Goal: Information Seeking & Learning: Learn about a topic

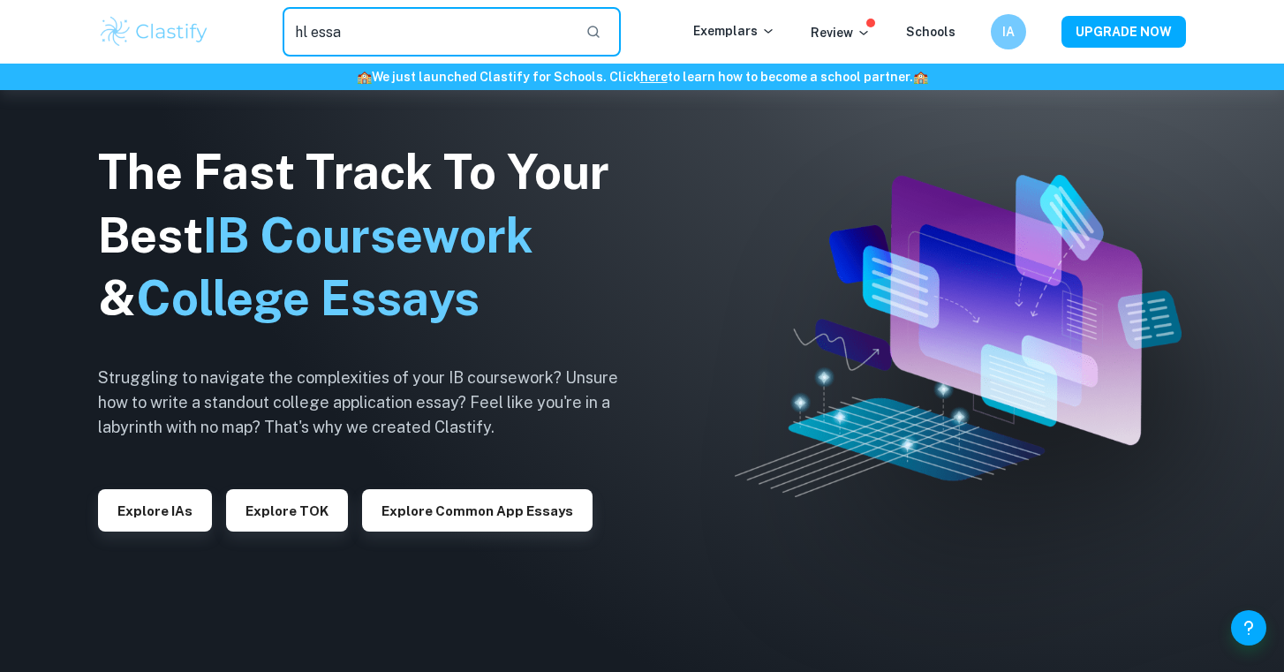
scroll to position [1785, 0]
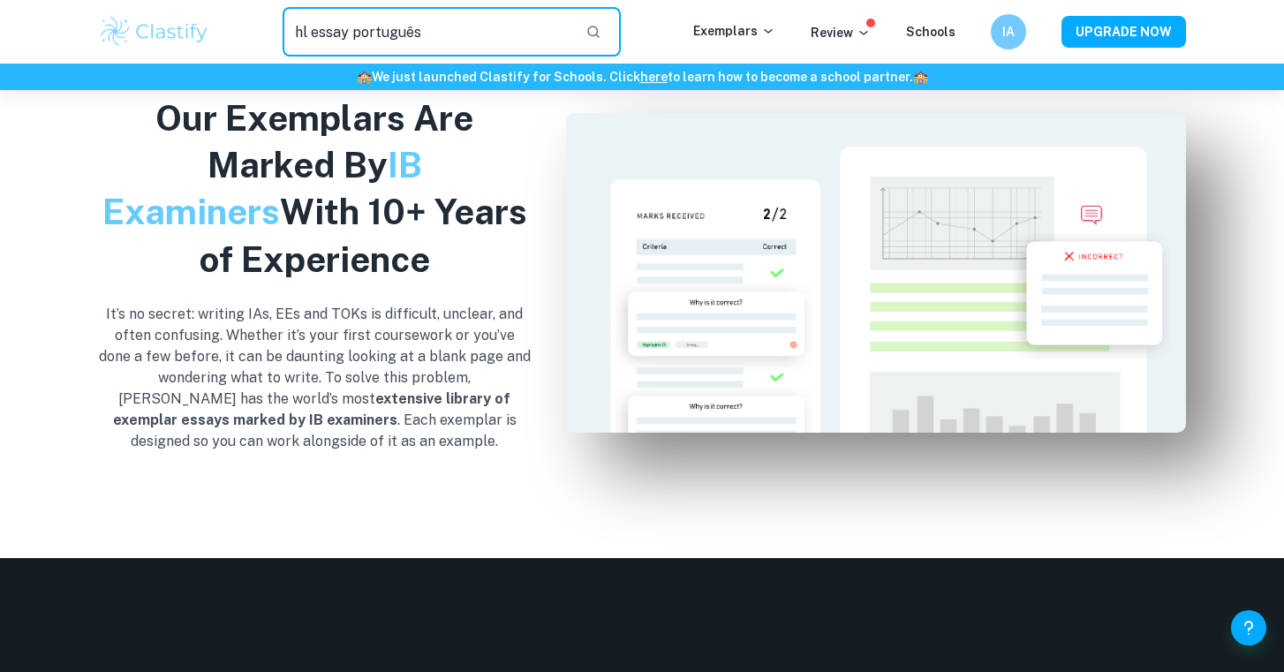
type input "hl essay português"
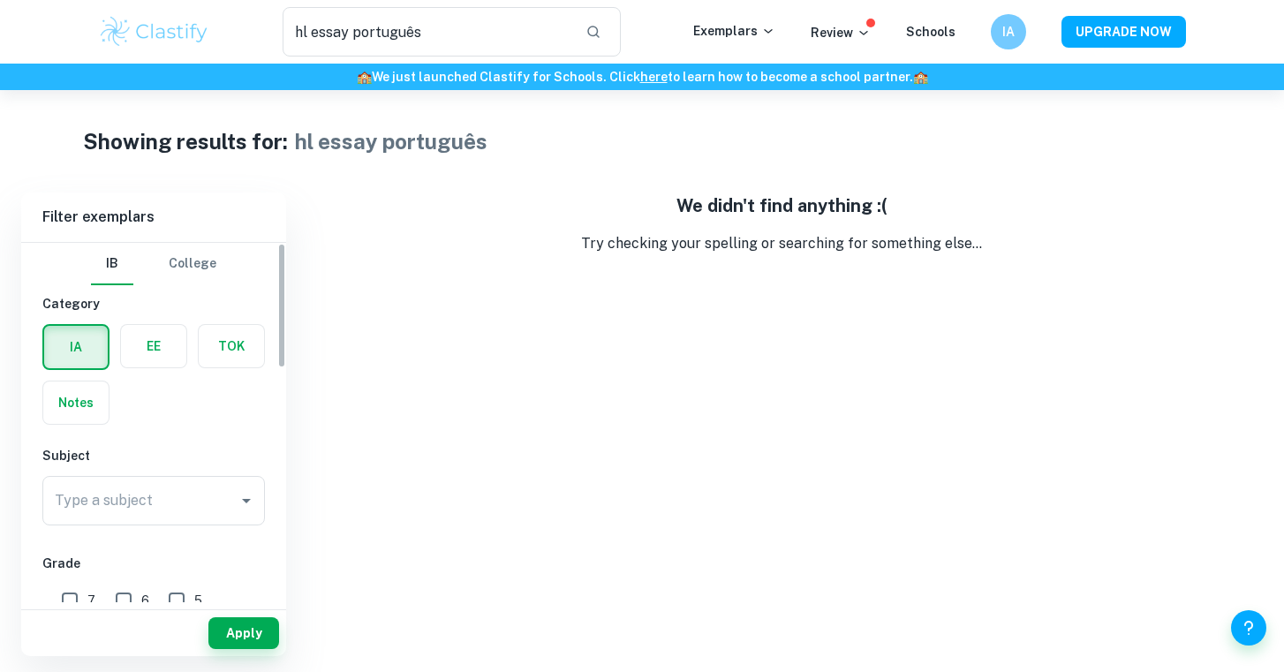
click at [146, 525] on div "Type a subject Type a subject" at bounding box center [153, 504] width 222 height 57
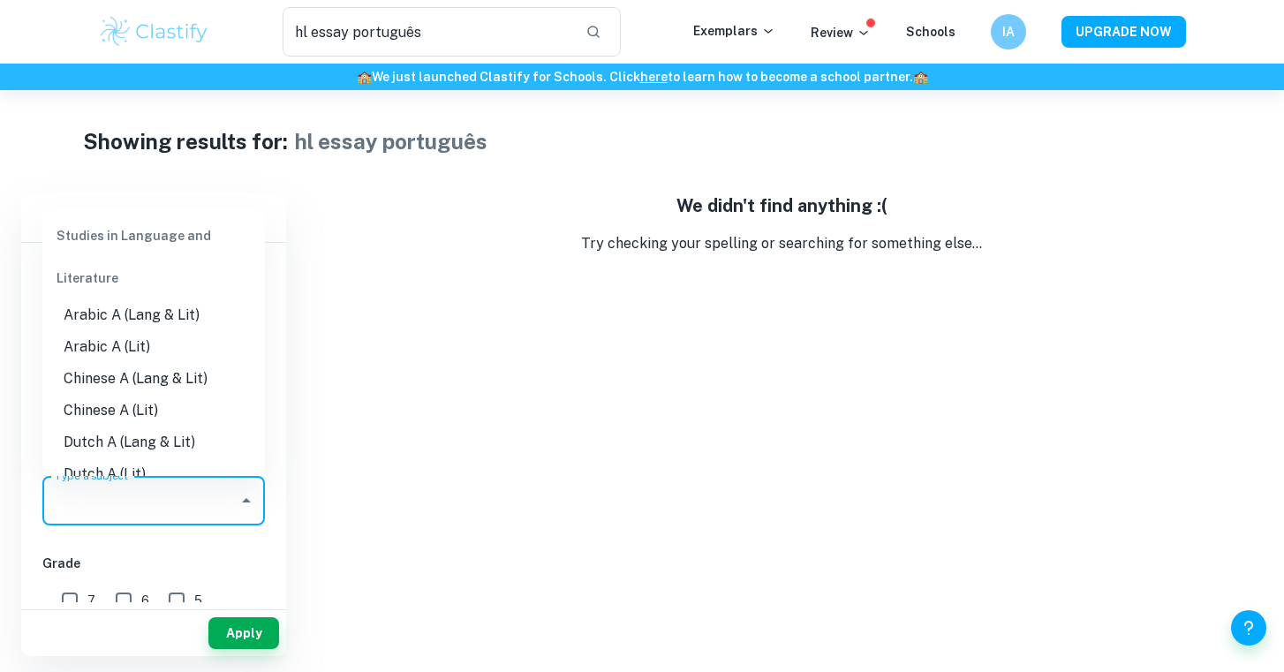
click at [146, 505] on input "Type a subject" at bounding box center [140, 501] width 180 height 34
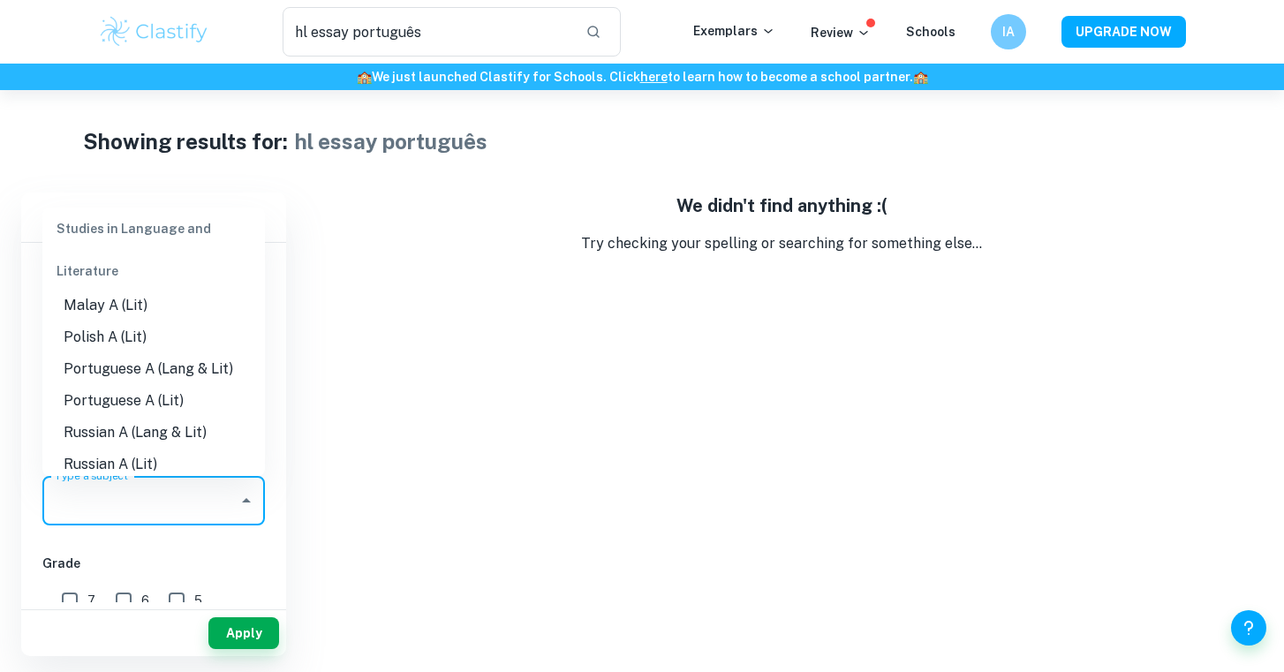
scroll to position [691, 0]
click at [147, 350] on li "Portuguese A (Lang & Lit)" at bounding box center [153, 366] width 222 height 32
type input "Portuguese A (Lang & Lit)"
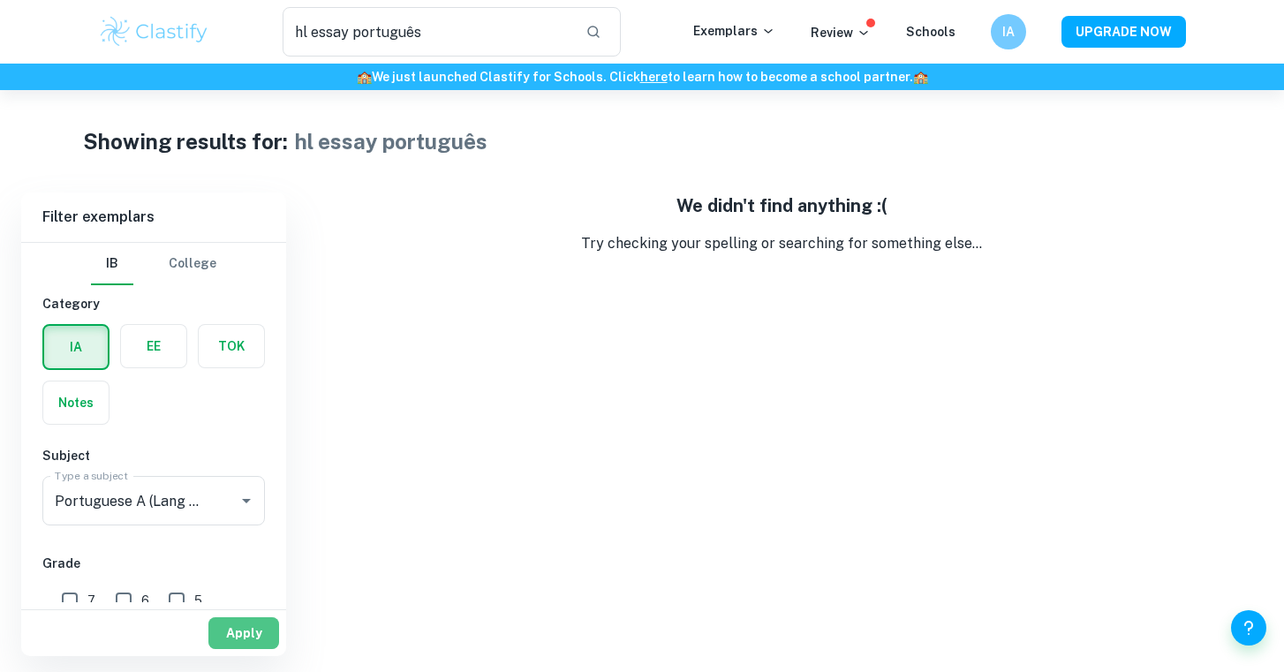
click at [250, 638] on button "Apply" at bounding box center [243, 633] width 71 height 32
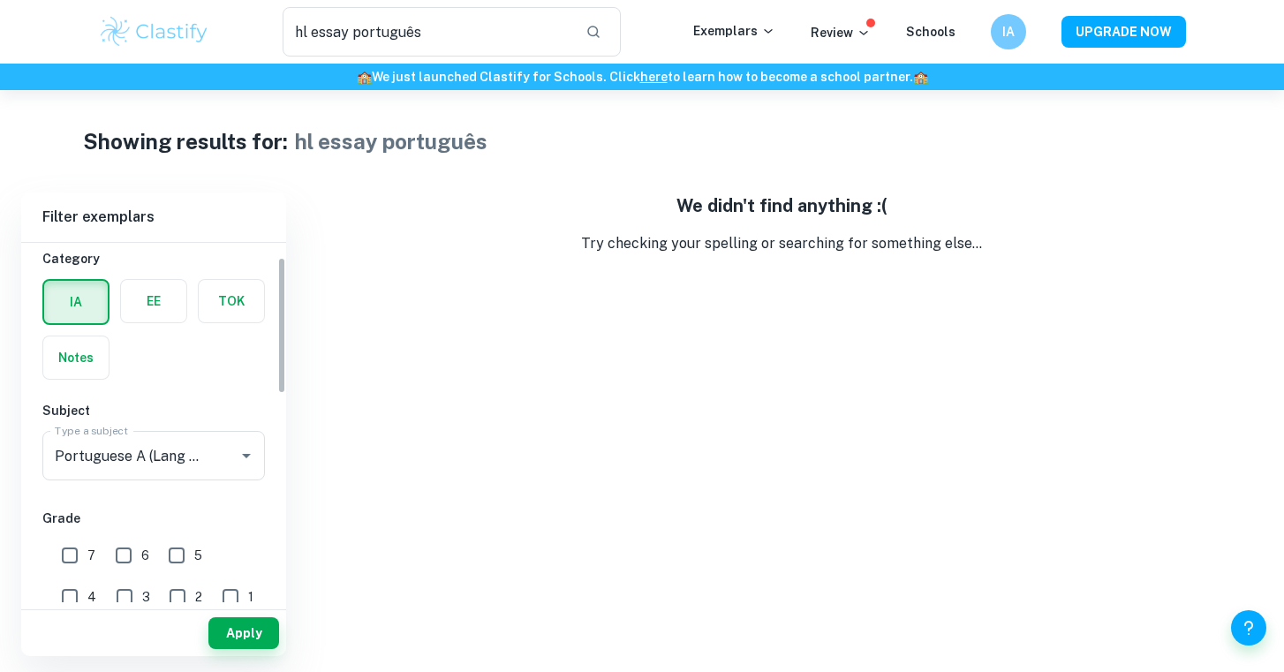
scroll to position [36, 0]
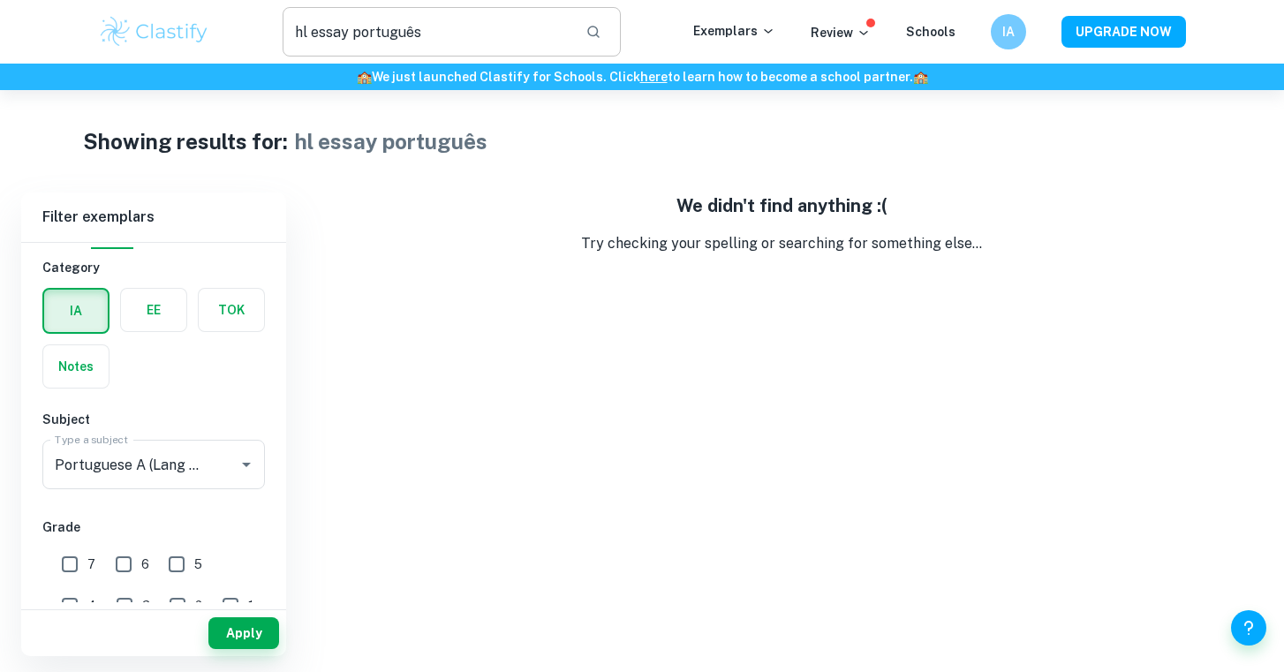
click at [550, 35] on input "hl essay português" at bounding box center [427, 31] width 289 height 49
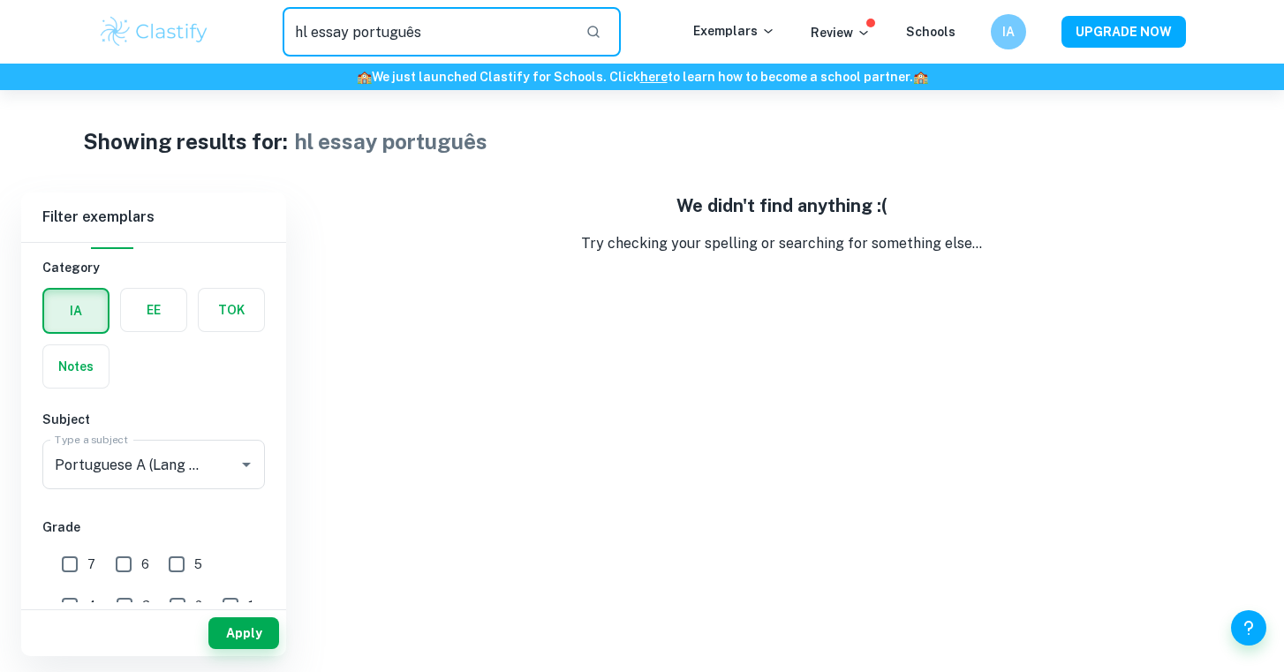
click at [550, 35] on input "hl essay português" at bounding box center [427, 31] width 289 height 49
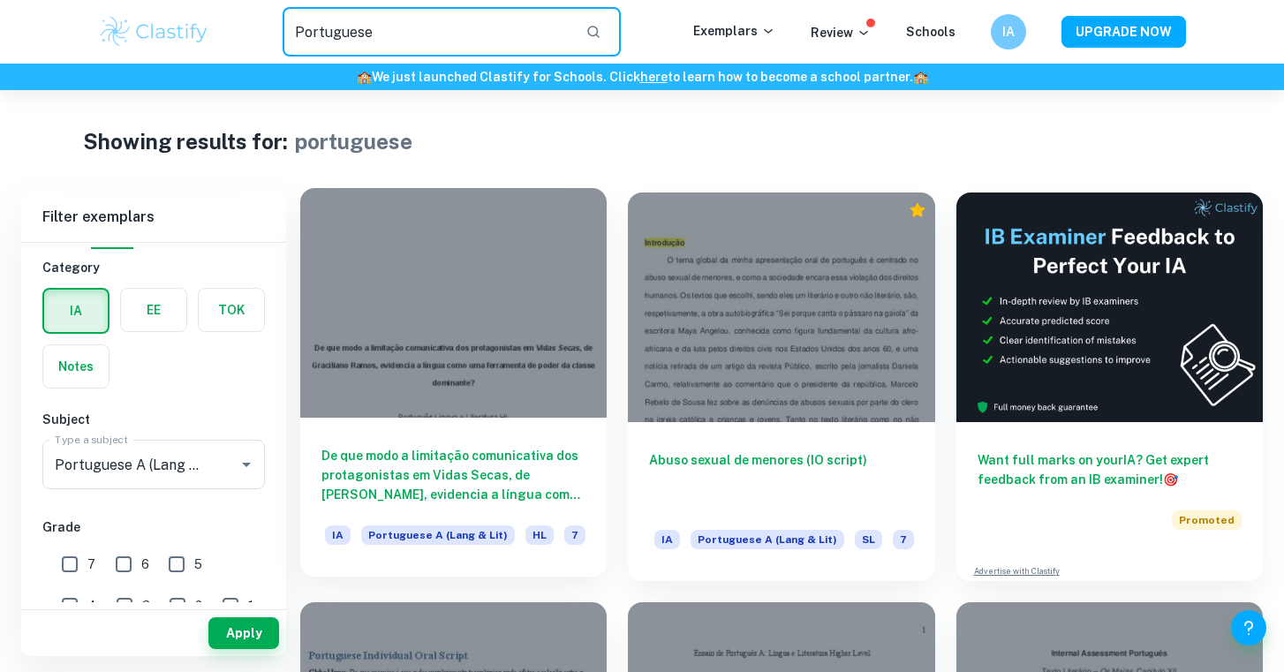
type input "Portuguese"
click at [464, 479] on h6 "De que modo a limitação comunicativa dos protagonistas em Vidas Secas, de [PERS…" at bounding box center [453, 475] width 264 height 58
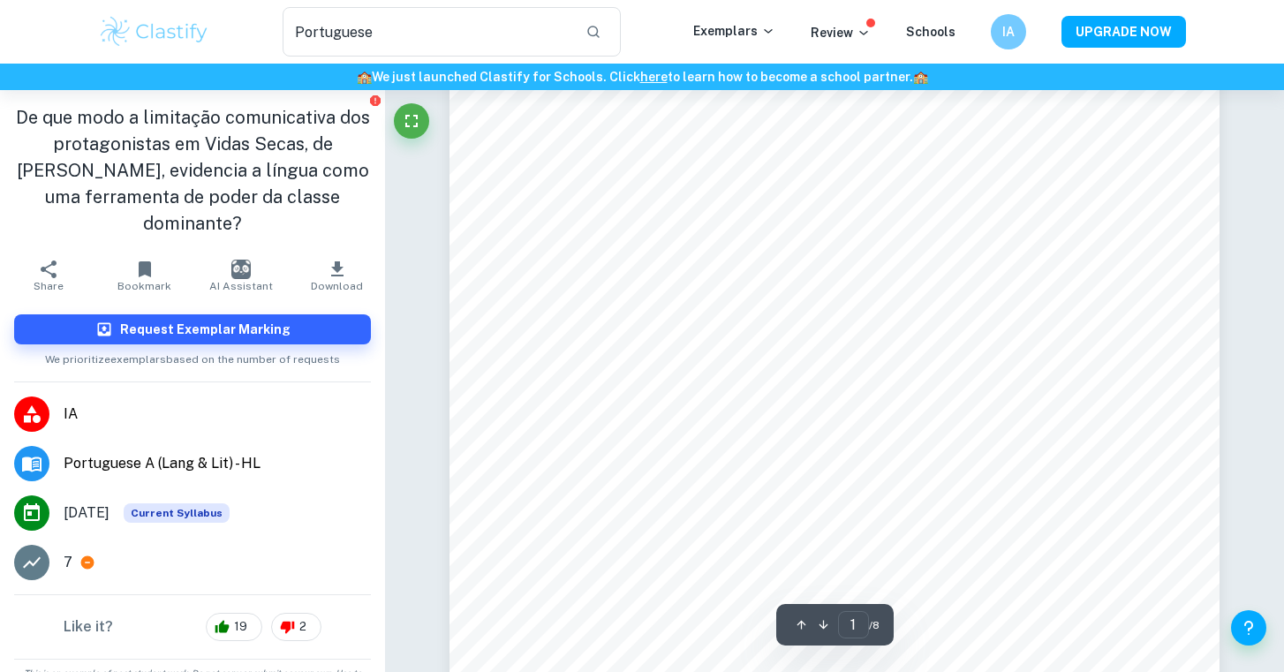
scroll to position [308, 0]
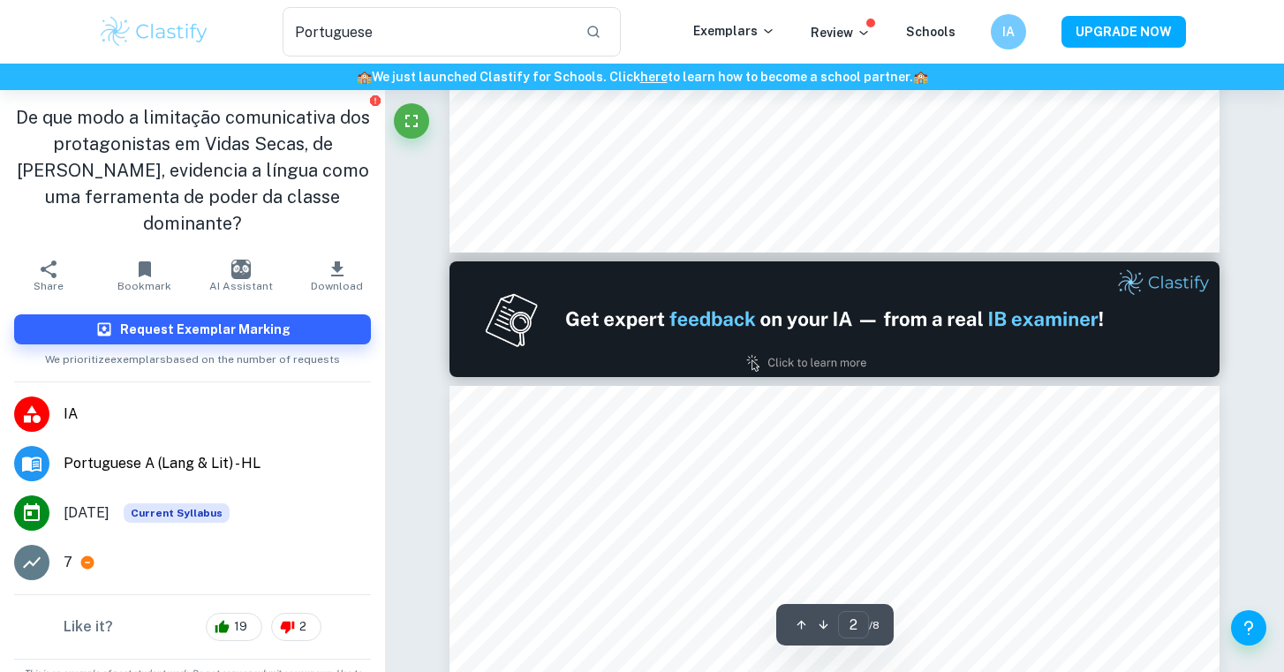
type input "1"
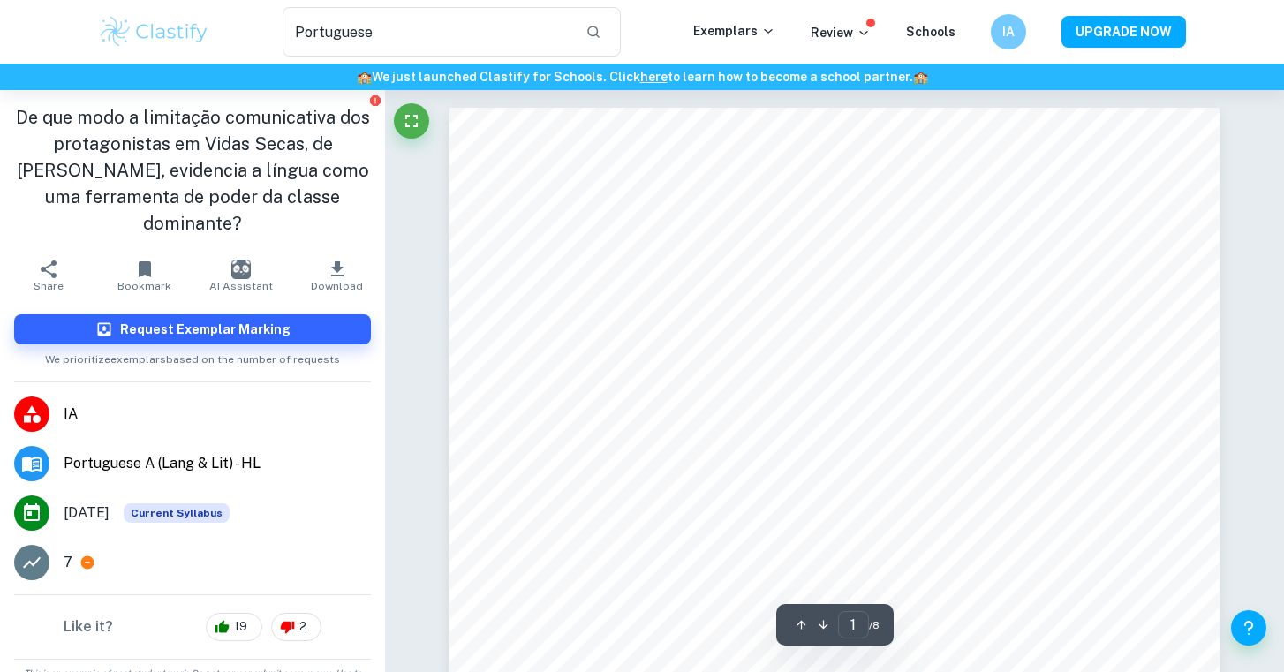
scroll to position [0, 0]
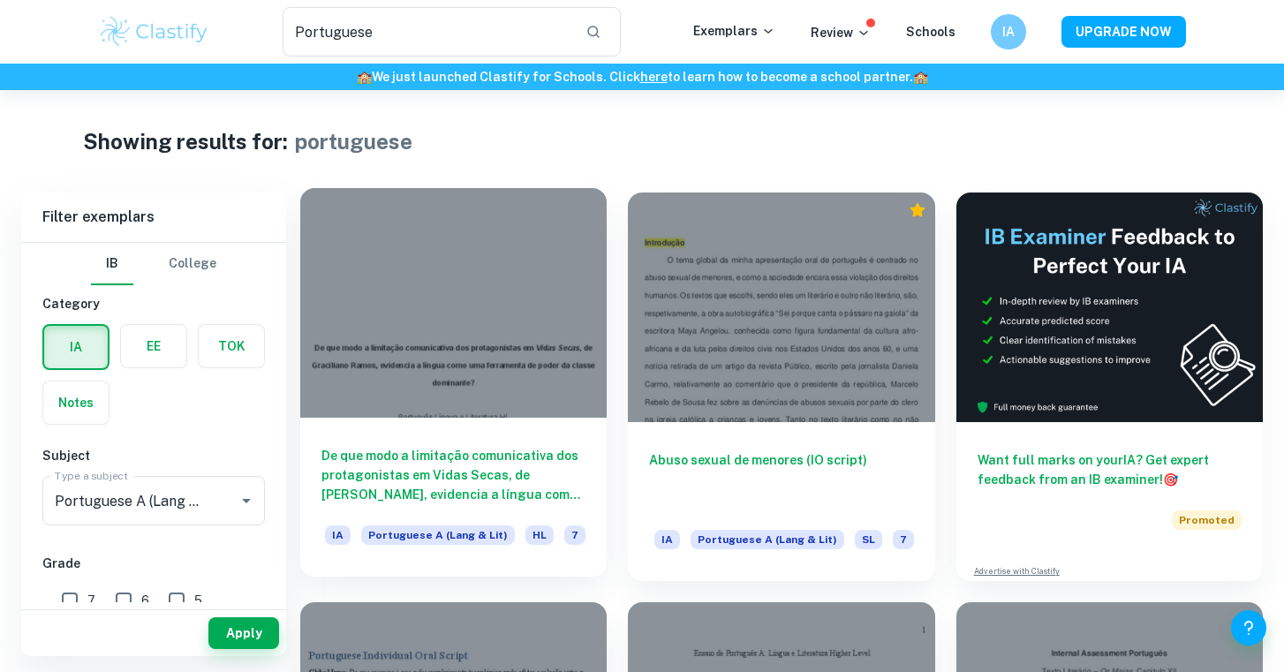
click at [494, 357] on div at bounding box center [453, 303] width 306 height 230
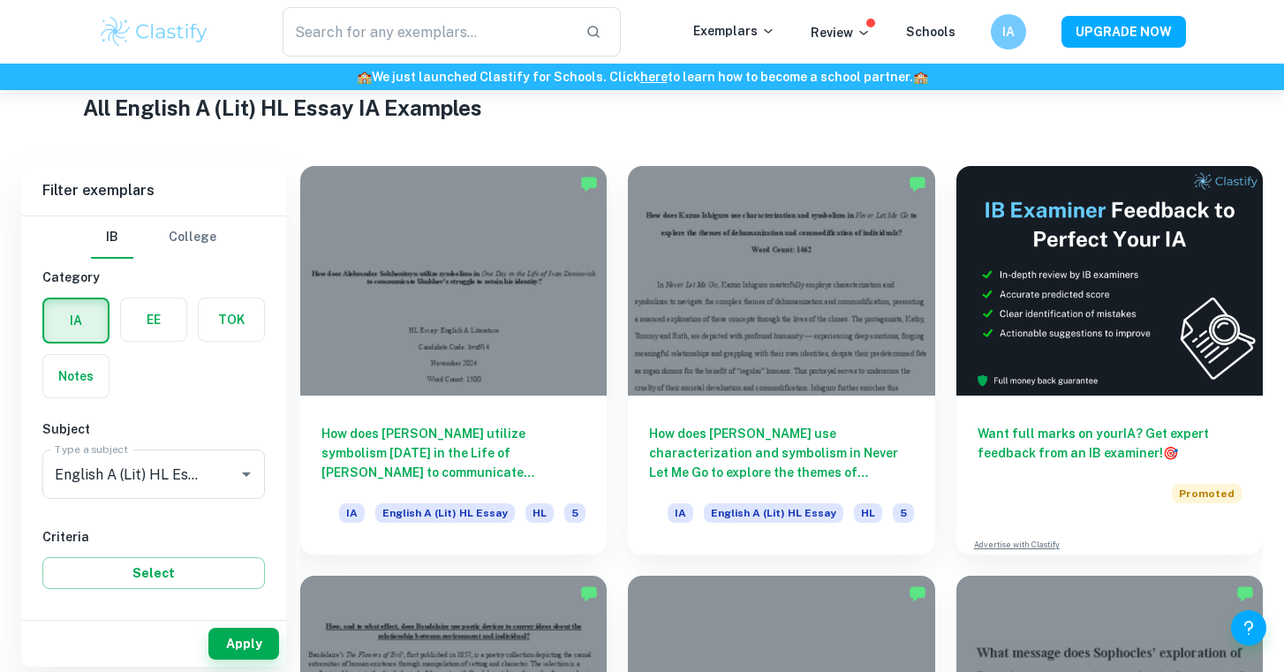
scroll to position [437, 0]
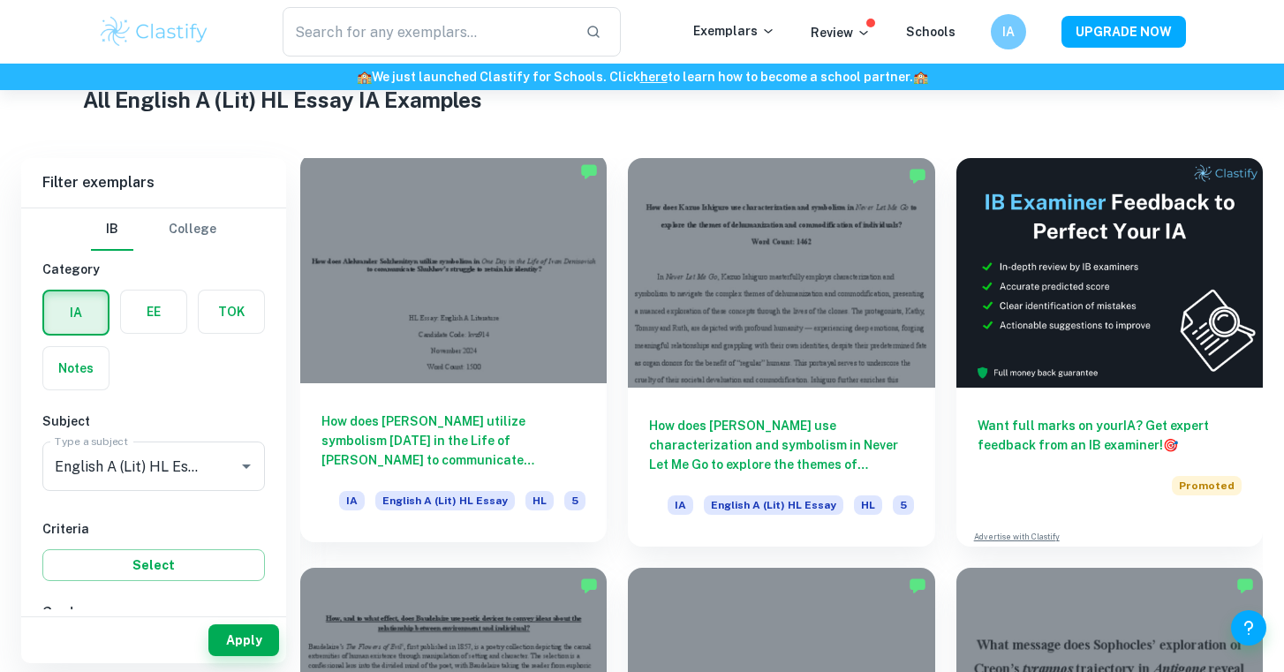
click at [351, 392] on div "How does [PERSON_NAME] utilize symbolism [DATE] in the Life of [PERSON_NAME] to…" at bounding box center [453, 462] width 306 height 159
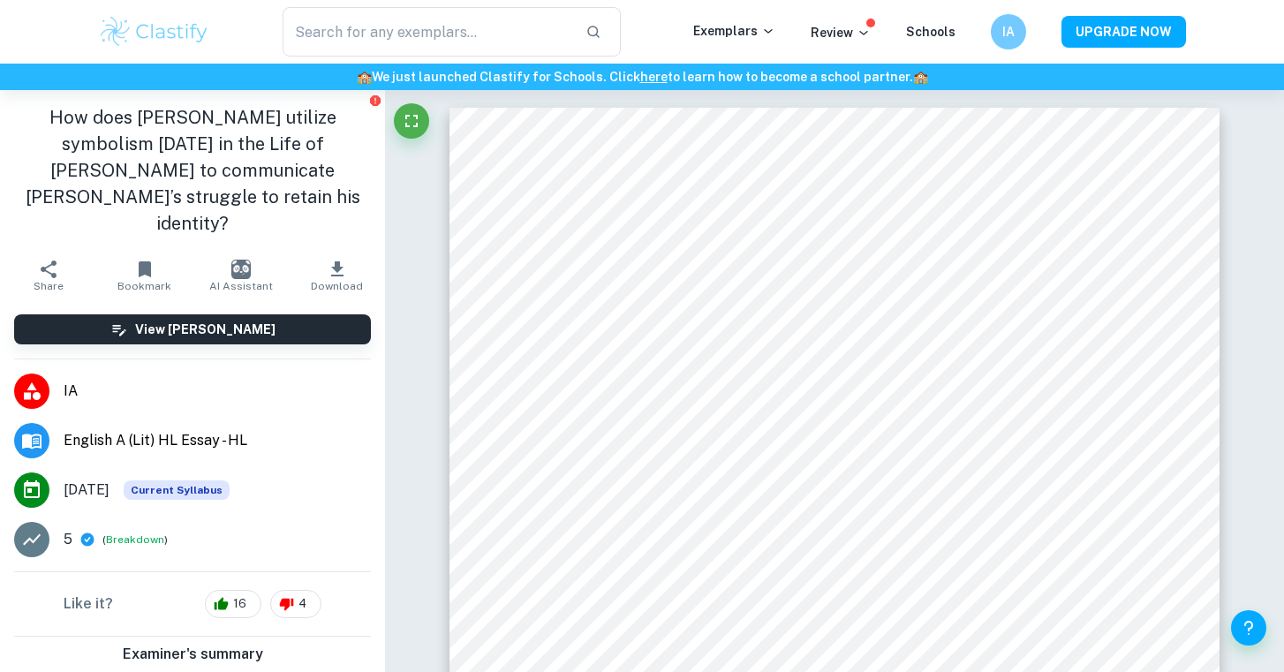
click at [739, 4] on div "​ Exemplars Review Schools IA UPGRADE NOW" at bounding box center [642, 32] width 1284 height 64
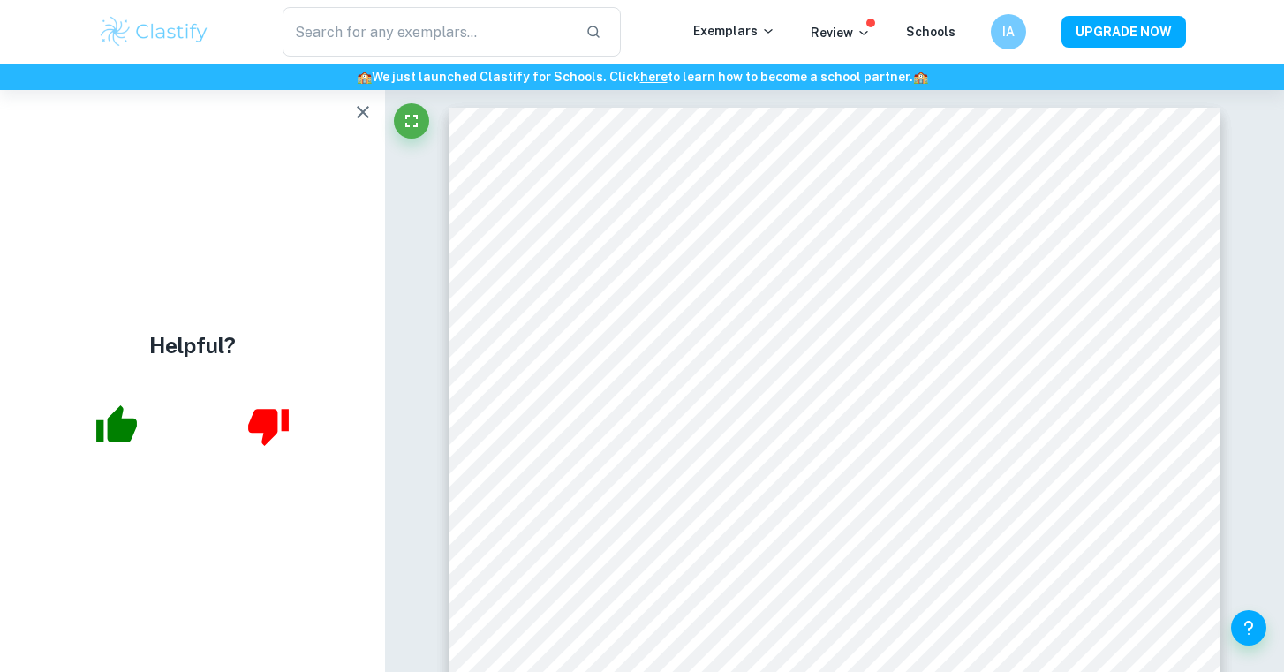
click at [1007, 0] on div "​ Exemplars Review Schools IA UPGRADE NOW" at bounding box center [642, 32] width 1284 height 64
